Goal: Task Accomplishment & Management: Manage account settings

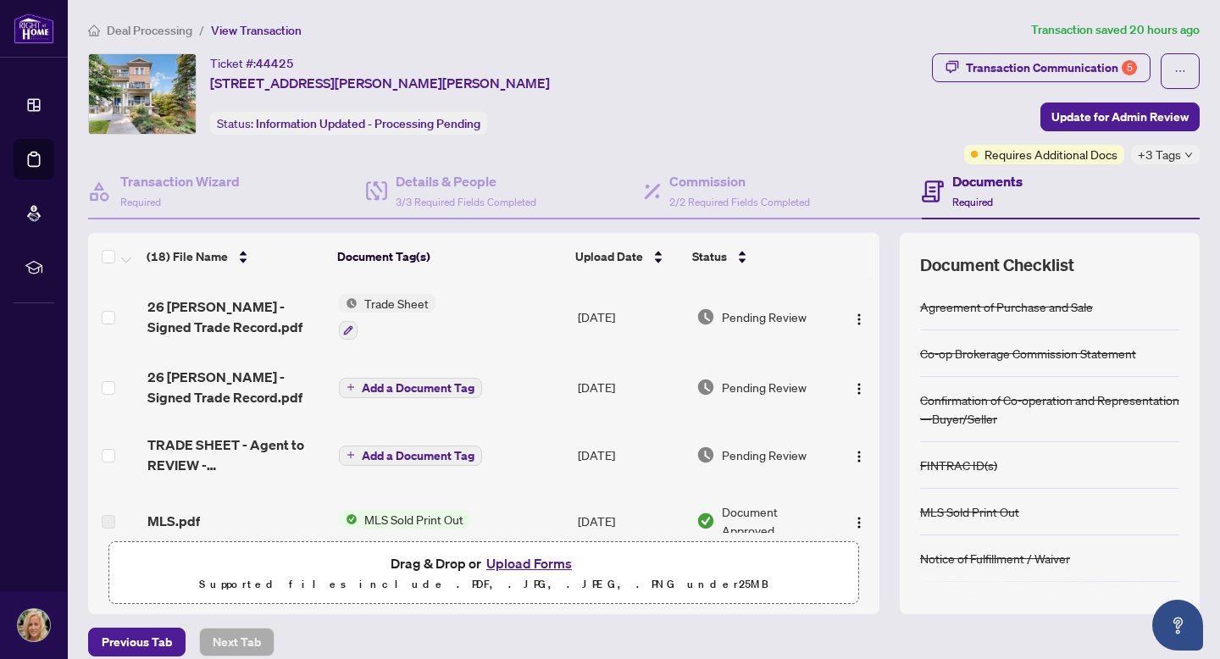
scroll to position [227, 0]
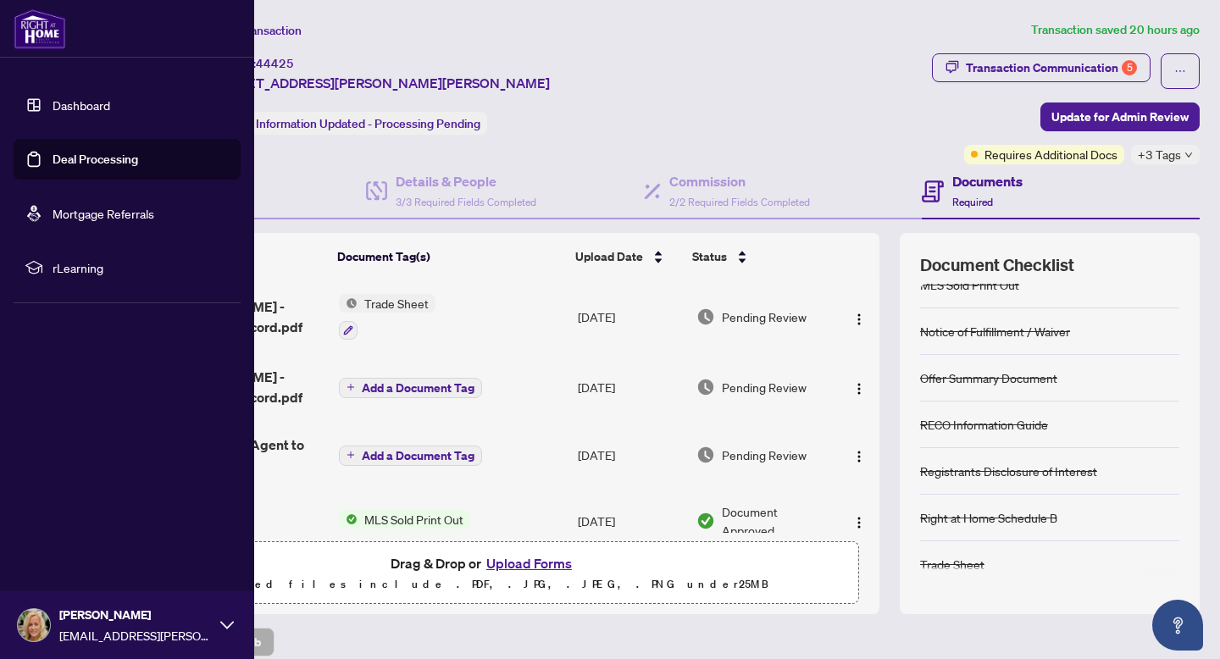
click at [53, 108] on link "Dashboard" at bounding box center [82, 104] width 58 height 15
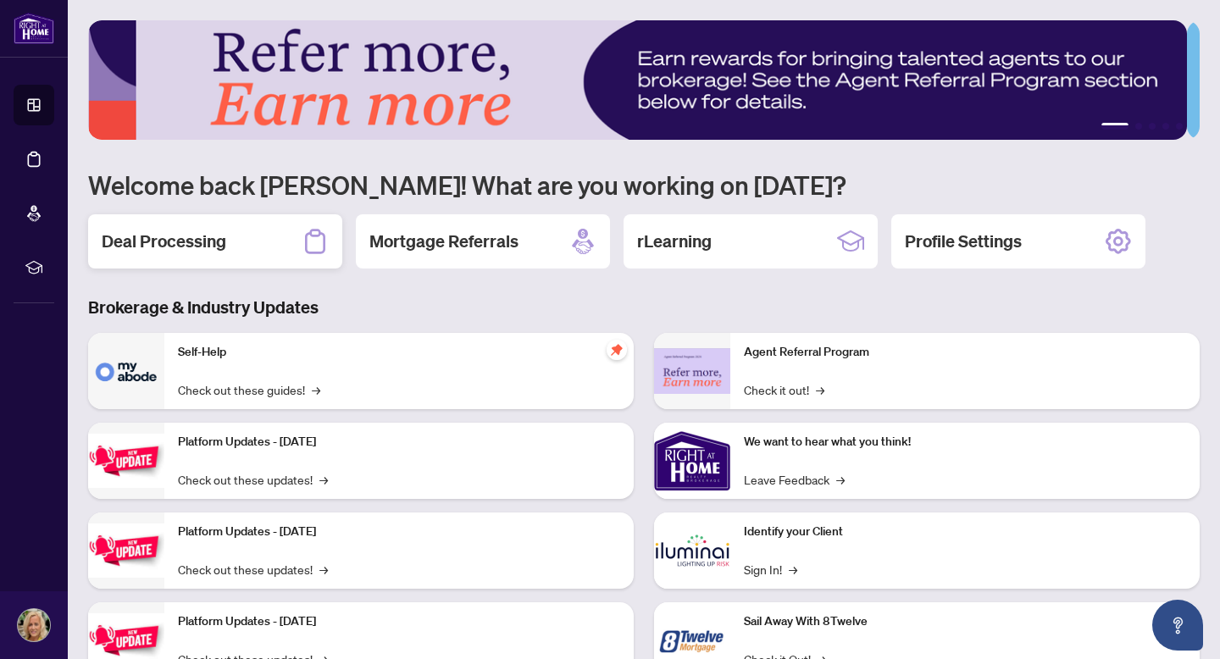
click at [167, 230] on h2 "Deal Processing" at bounding box center [164, 242] width 125 height 24
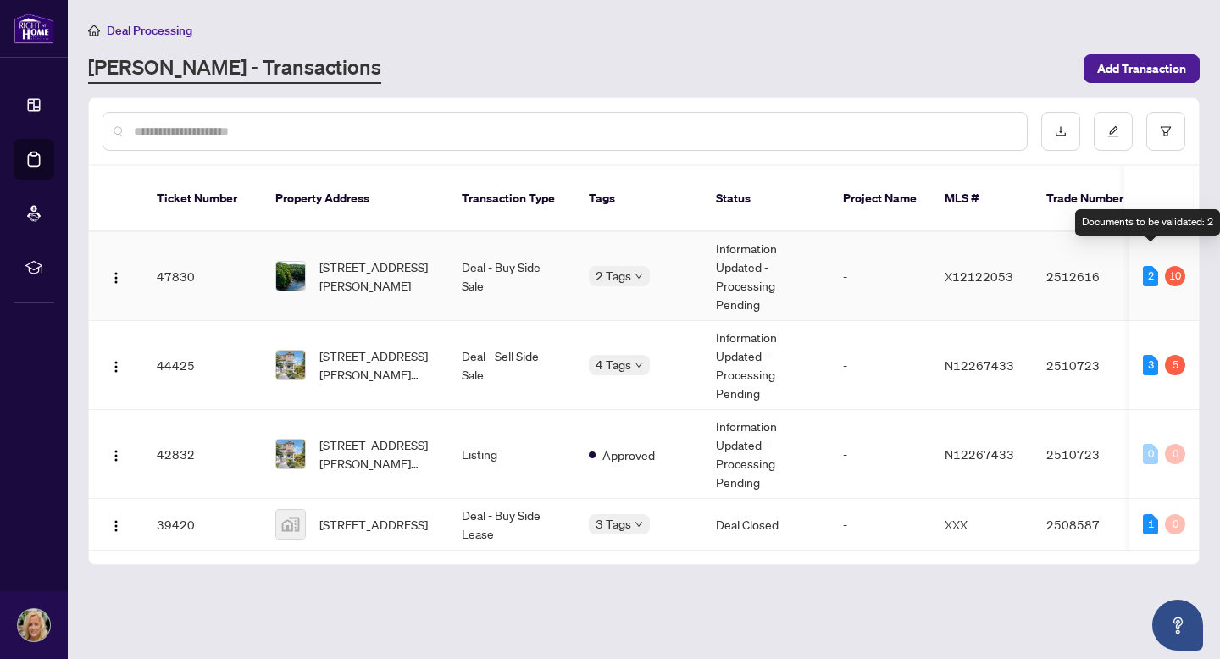
click at [1155, 266] on div "2" at bounding box center [1150, 276] width 15 height 20
click at [1067, 253] on td "2512616" at bounding box center [1092, 276] width 119 height 89
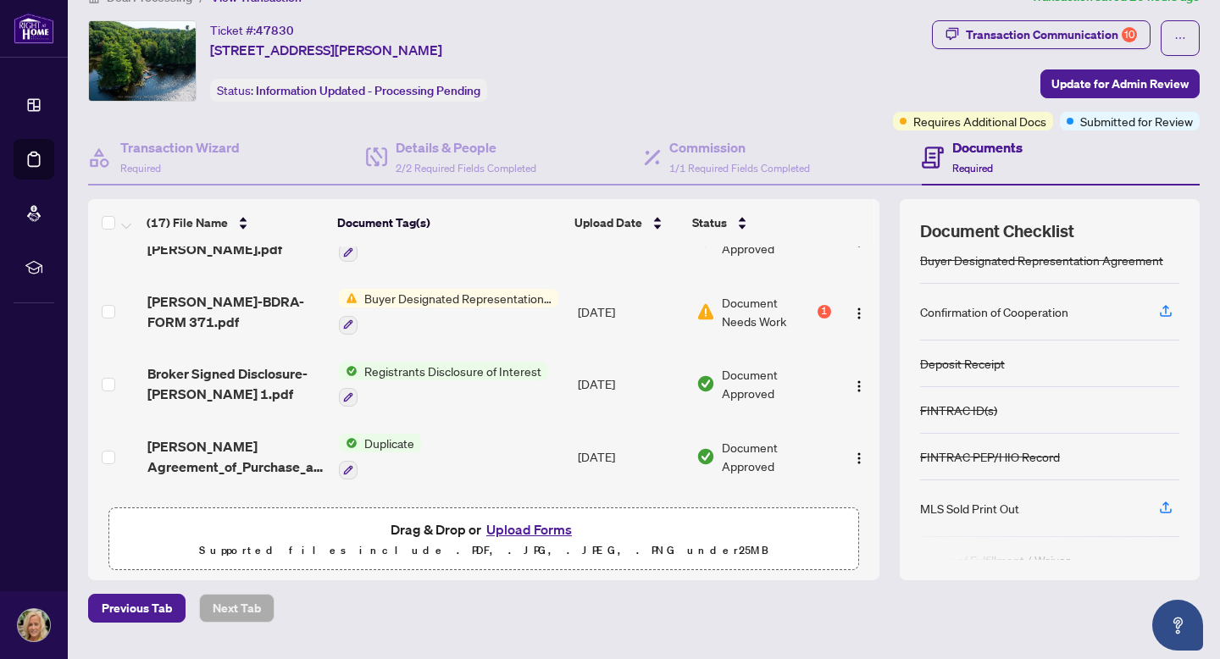
scroll to position [835, 0]
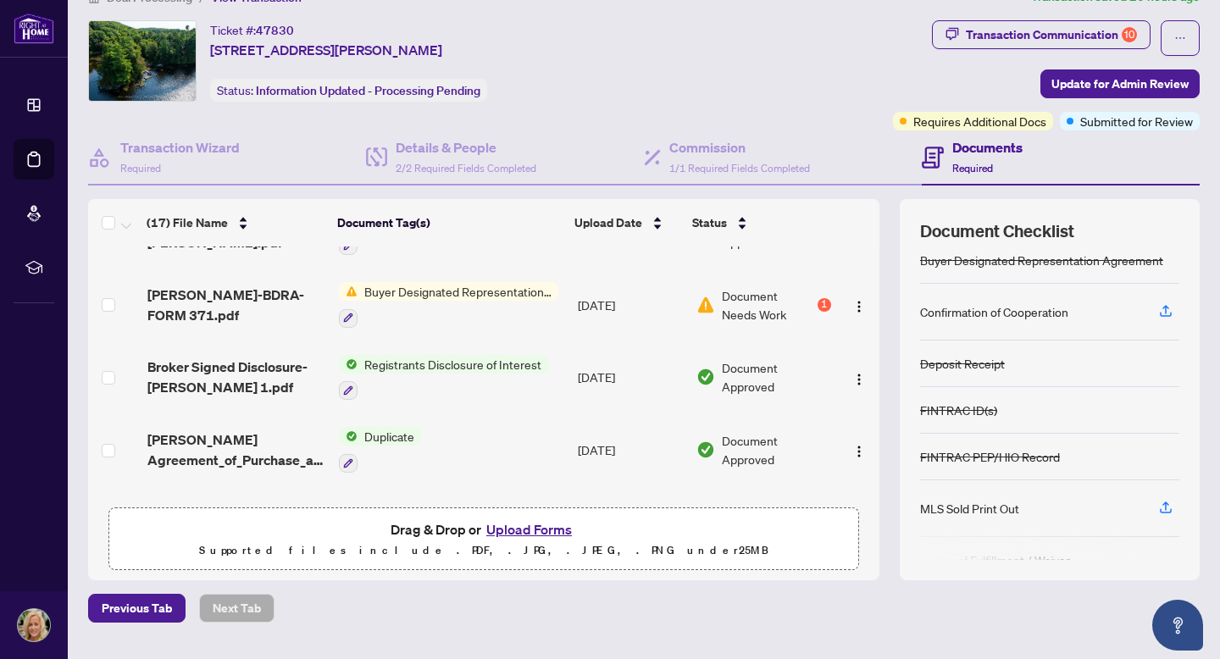
click at [474, 289] on span "Buyer Designated Representation Agreement" at bounding box center [458, 291] width 201 height 19
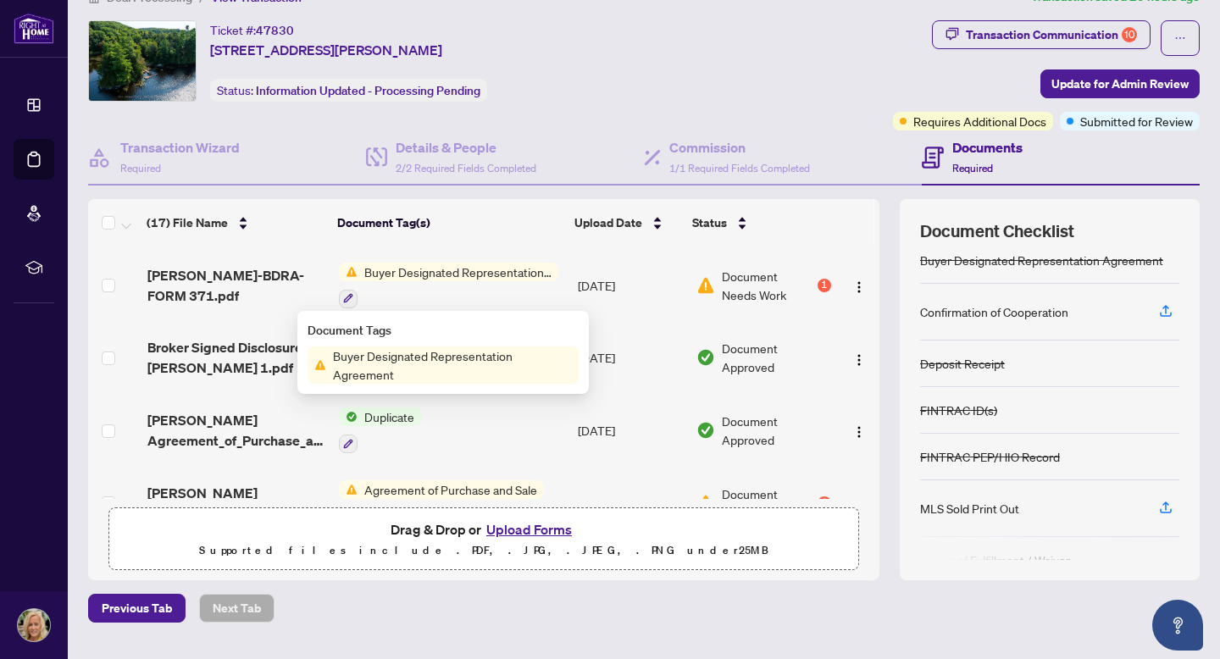
scroll to position [856, 0]
click at [818, 280] on div "1" at bounding box center [825, 284] width 14 height 14
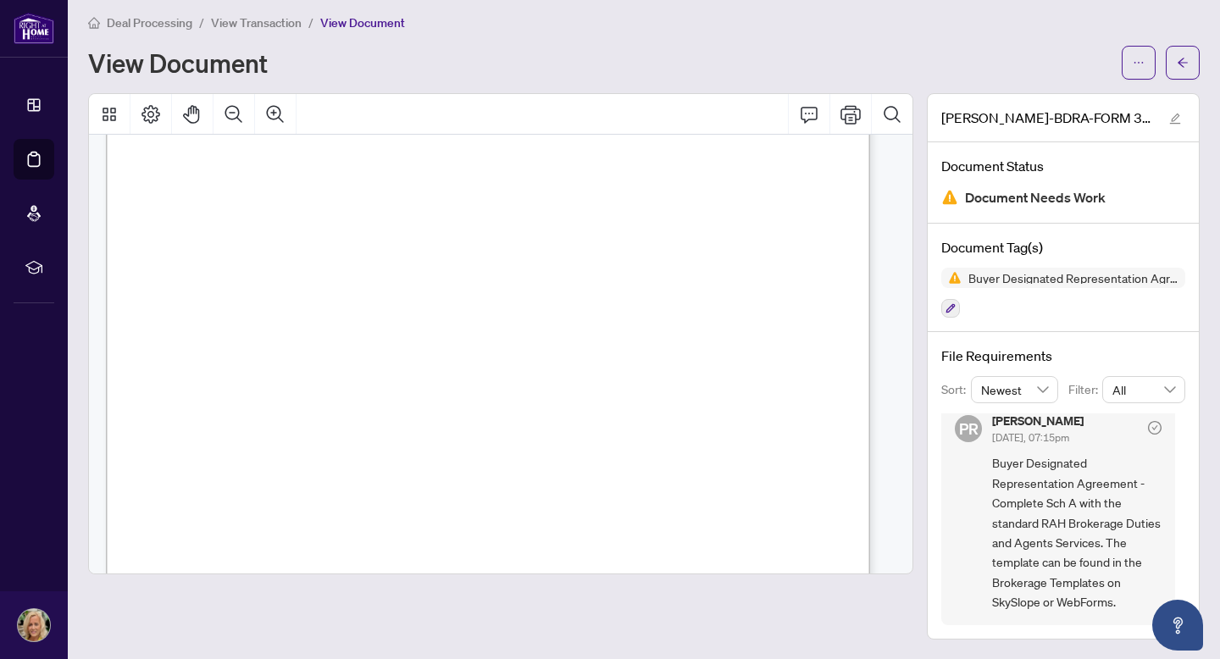
scroll to position [108, 0]
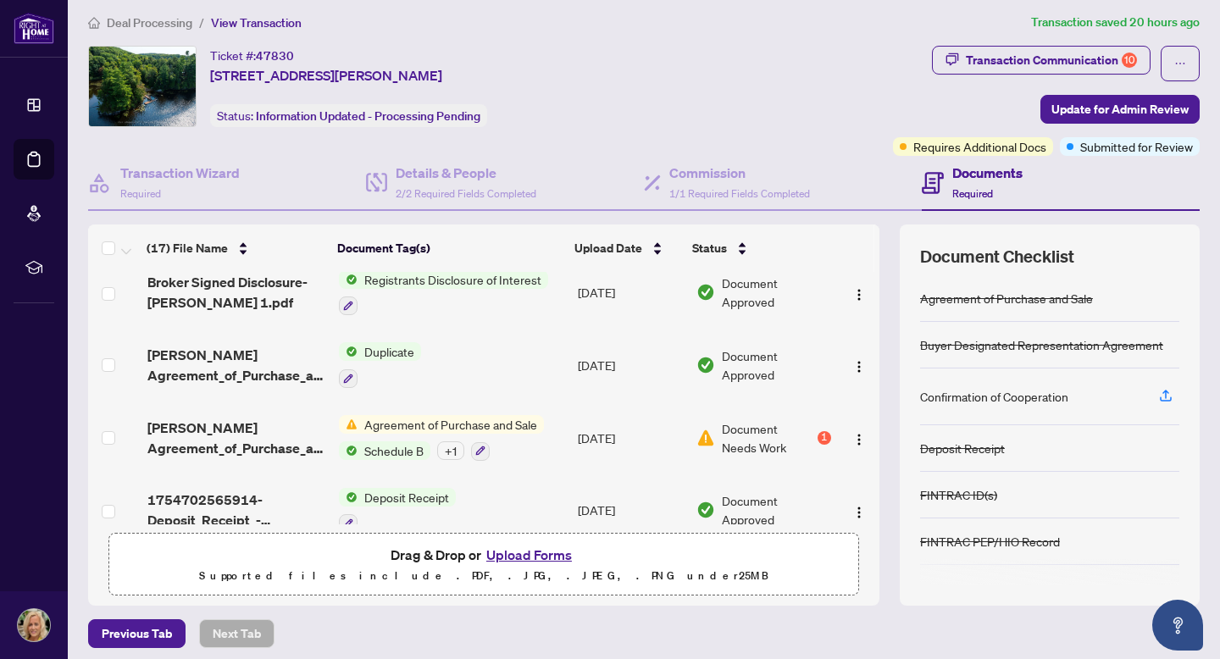
scroll to position [973, 0]
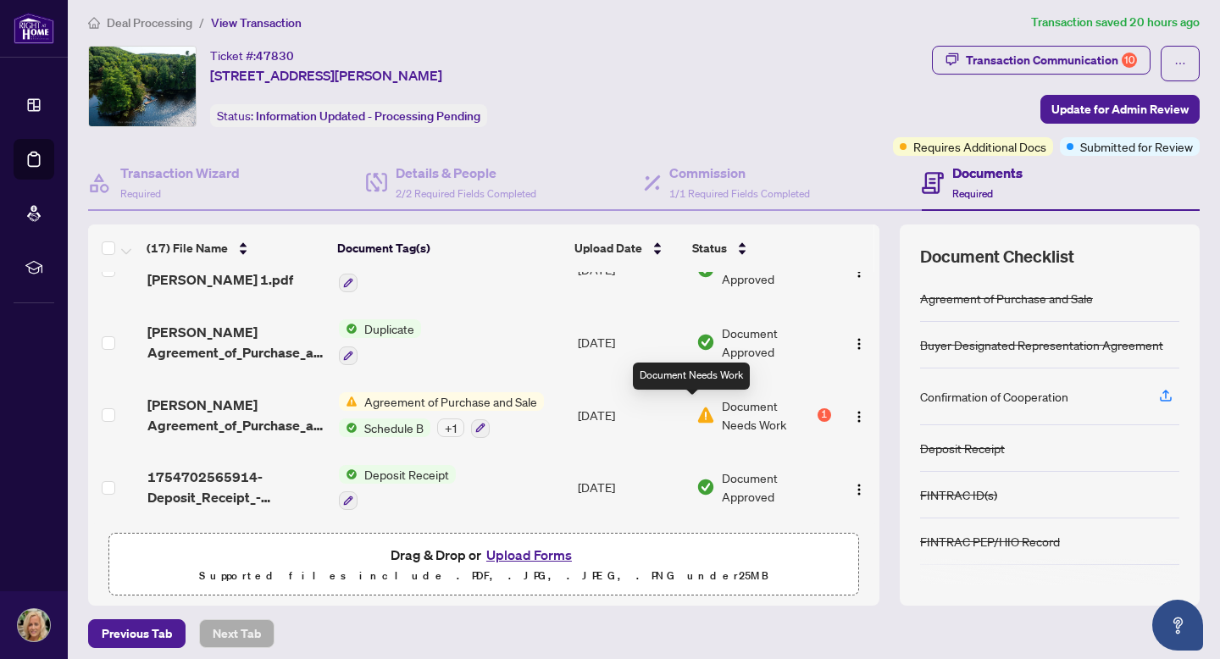
click at [697, 406] on img at bounding box center [706, 415] width 19 height 19
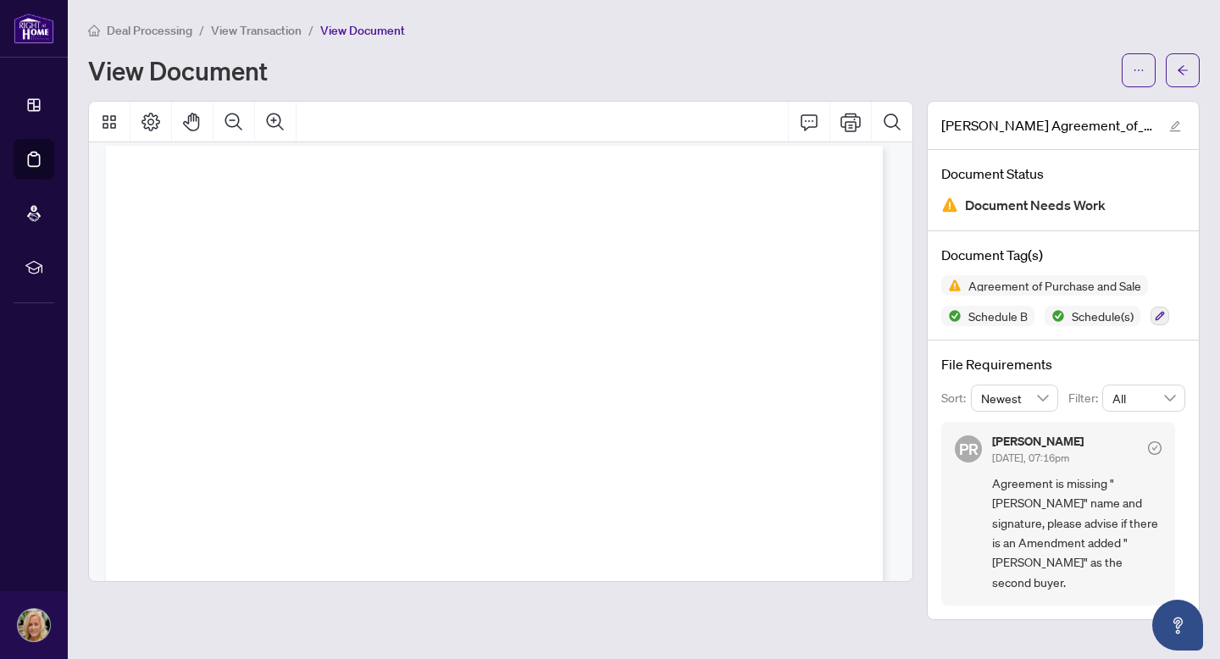
scroll to position [14, 0]
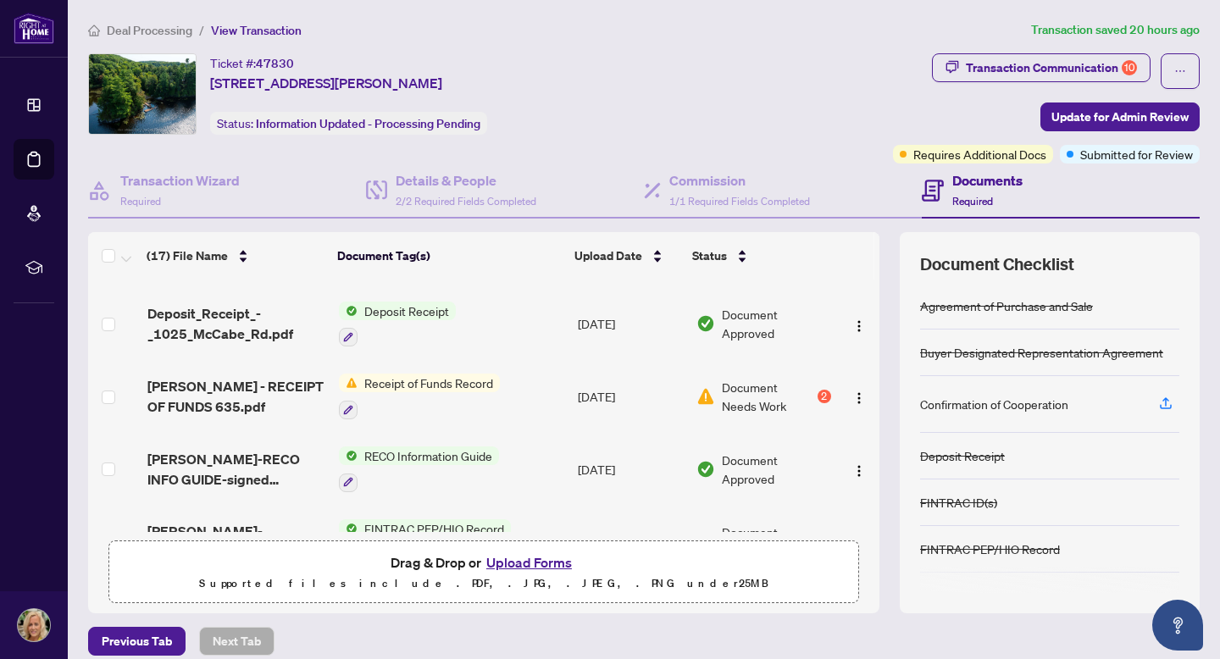
scroll to position [346, 0]
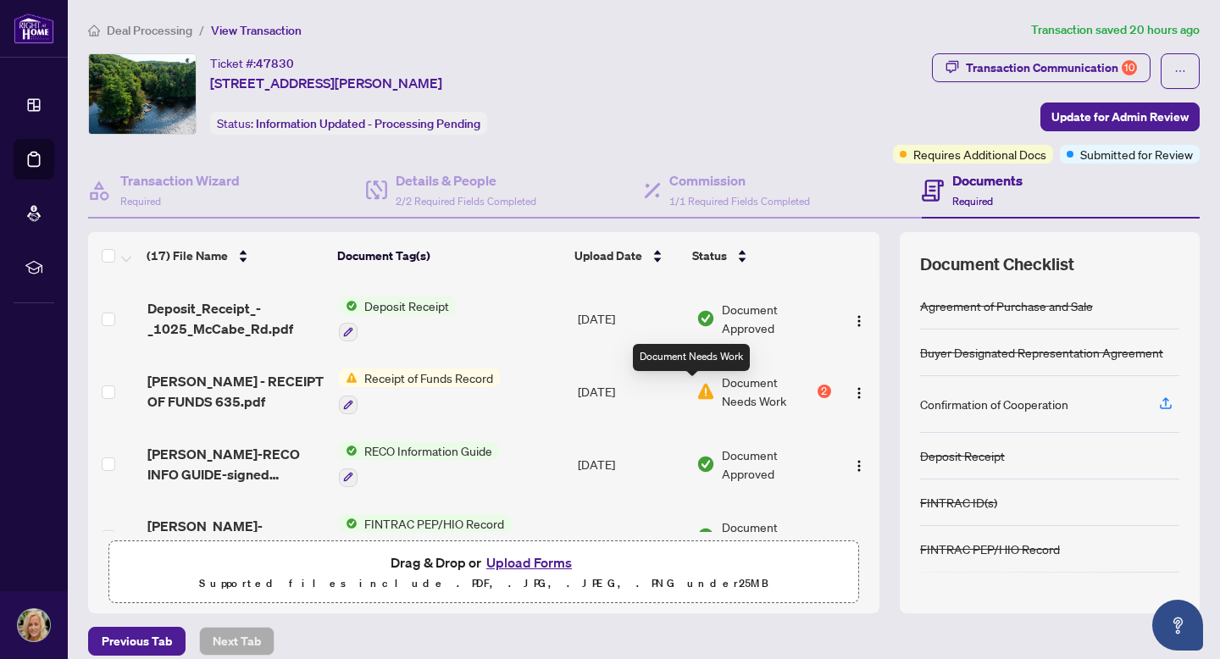
click at [698, 393] on img at bounding box center [706, 391] width 19 height 19
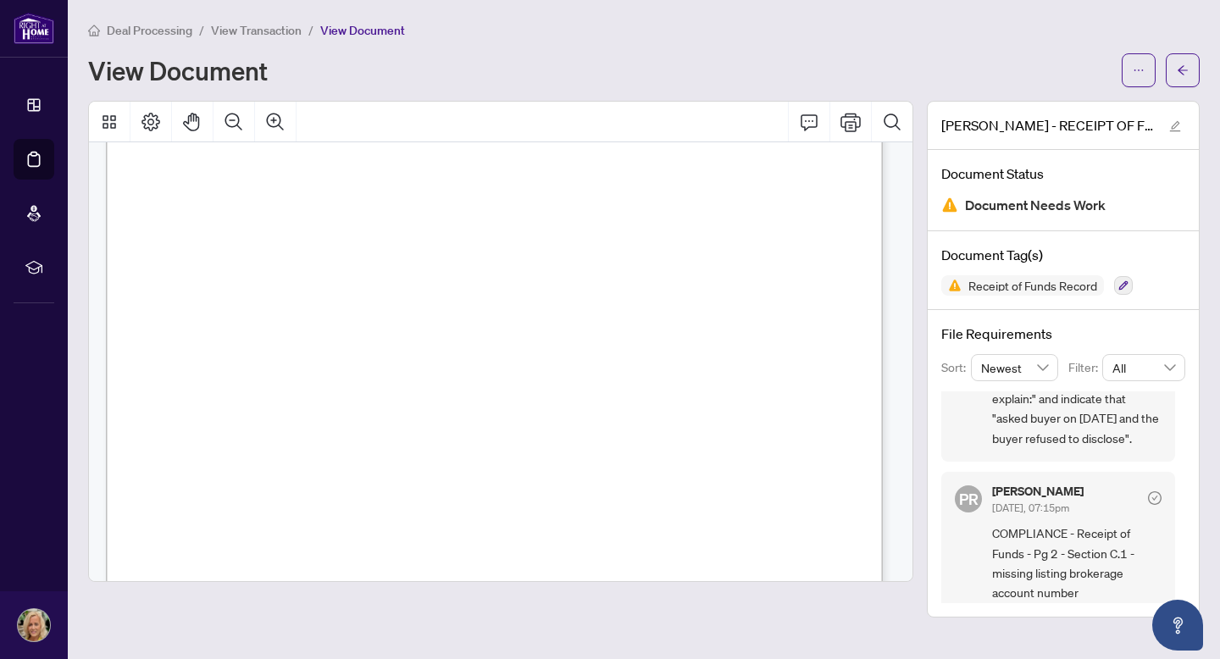
scroll to position [108, 0]
click at [363, 54] on div "View Document" at bounding box center [644, 70] width 1112 height 34
